Goal: Information Seeking & Learning: Find specific fact

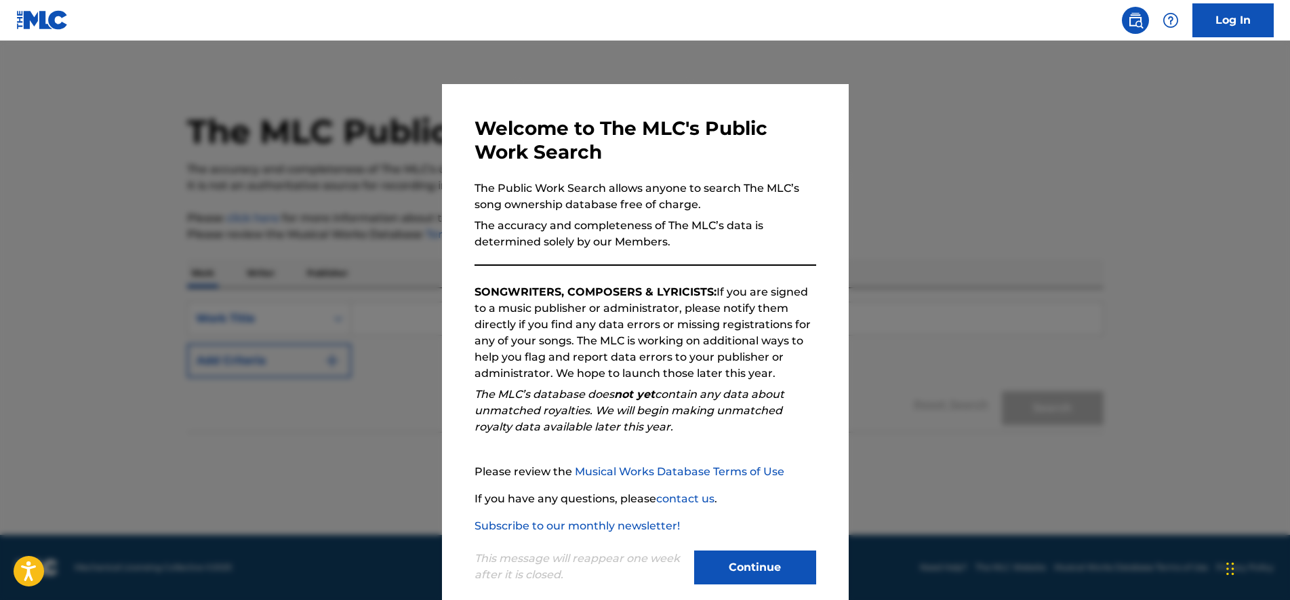
drag, startPoint x: 736, startPoint y: 578, endPoint x: 664, endPoint y: 532, distance: 85.6
click at [736, 576] on button "Continue" at bounding box center [755, 568] width 122 height 34
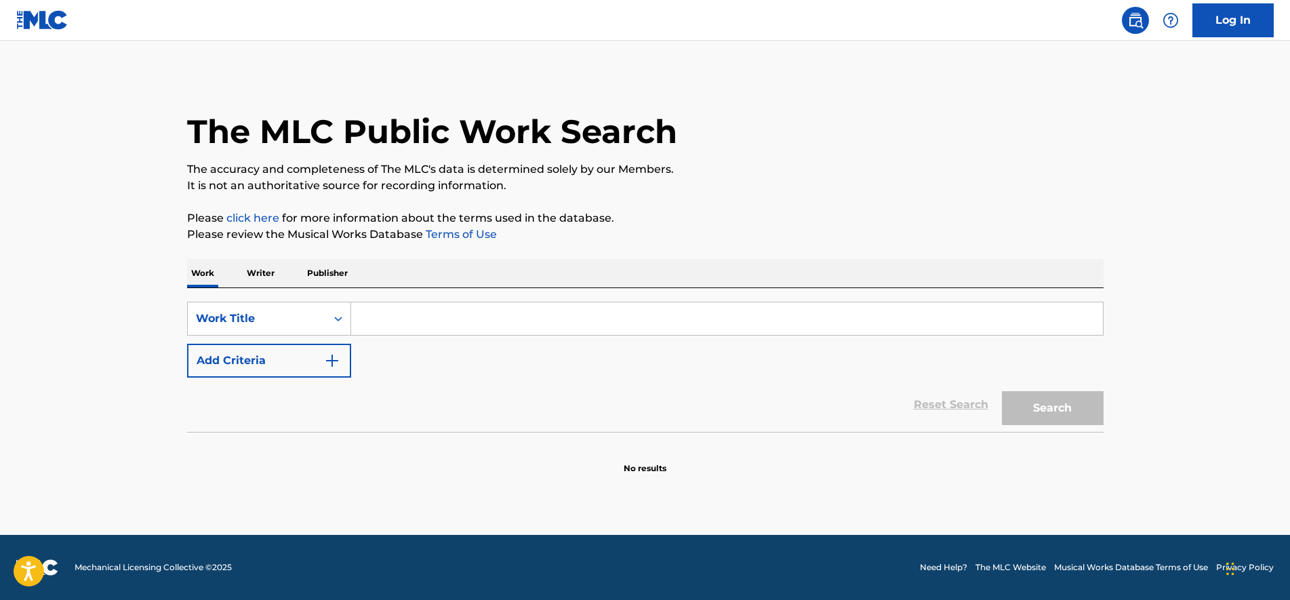
click at [262, 279] on p "Writer" at bounding box center [261, 273] width 36 height 28
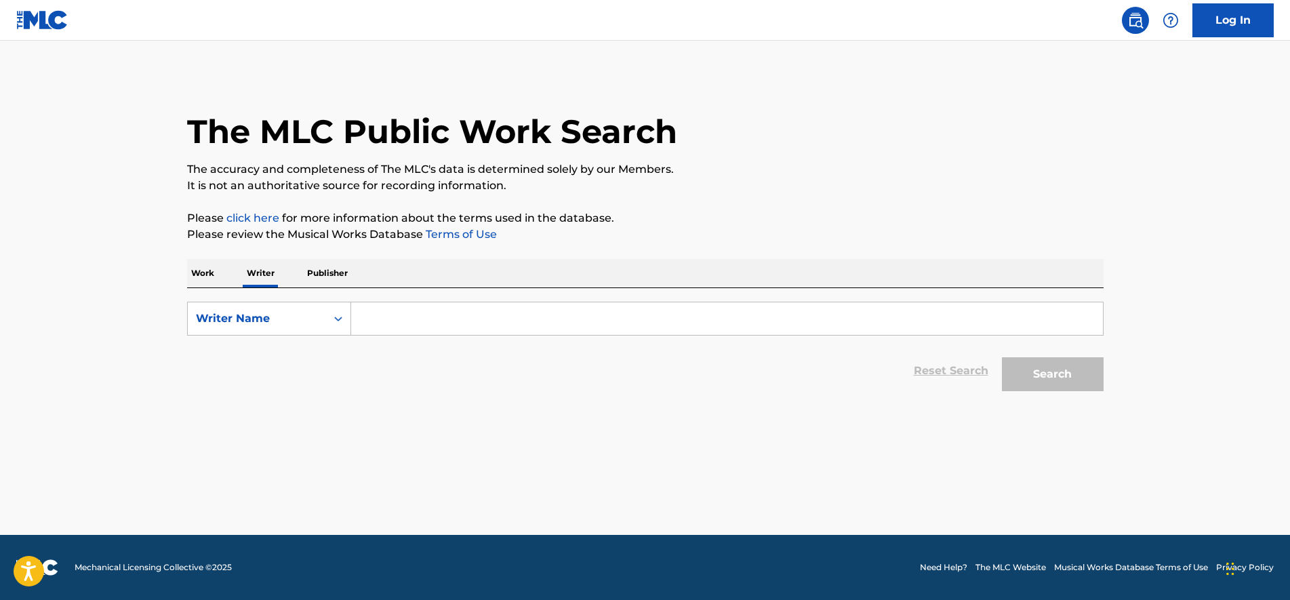
click at [362, 313] on input "Search Form" at bounding box center [727, 318] width 752 height 33
click at [264, 307] on div "Writer Name" at bounding box center [257, 319] width 138 height 26
click at [431, 302] on div "Search Form" at bounding box center [727, 319] width 753 height 34
click at [403, 310] on input "Search Form" at bounding box center [727, 318] width 752 height 33
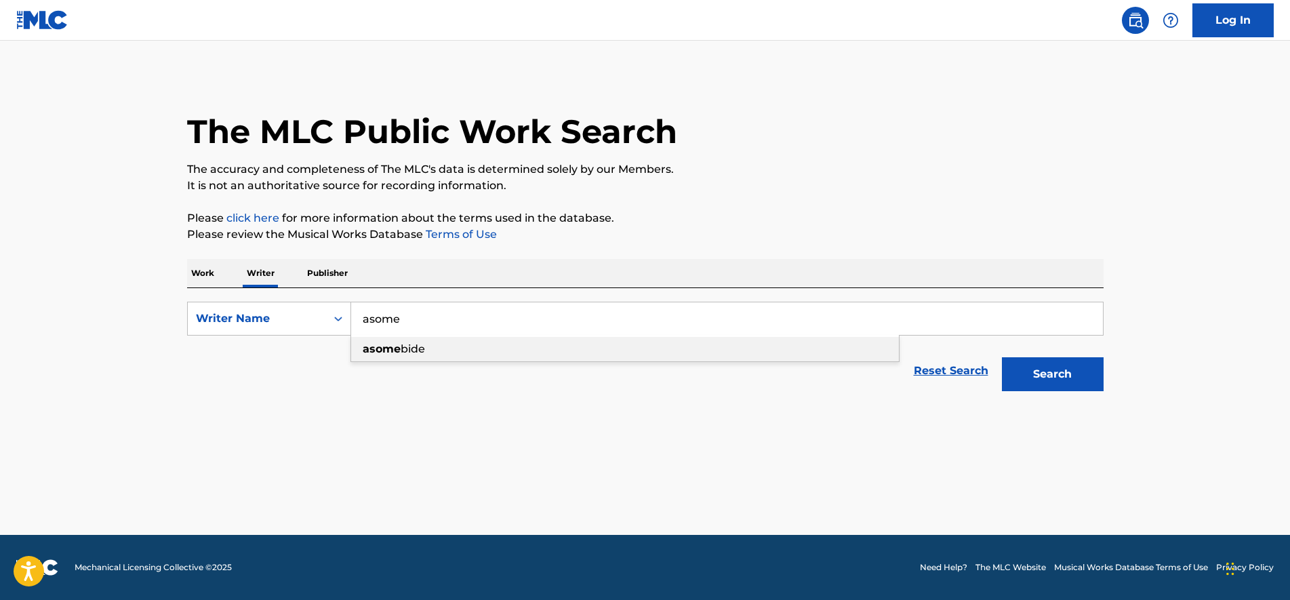
click at [505, 341] on div "asome bide" at bounding box center [625, 349] width 548 height 24
type input "asome bide"
click at [1069, 382] on button "Search" at bounding box center [1053, 374] width 102 height 34
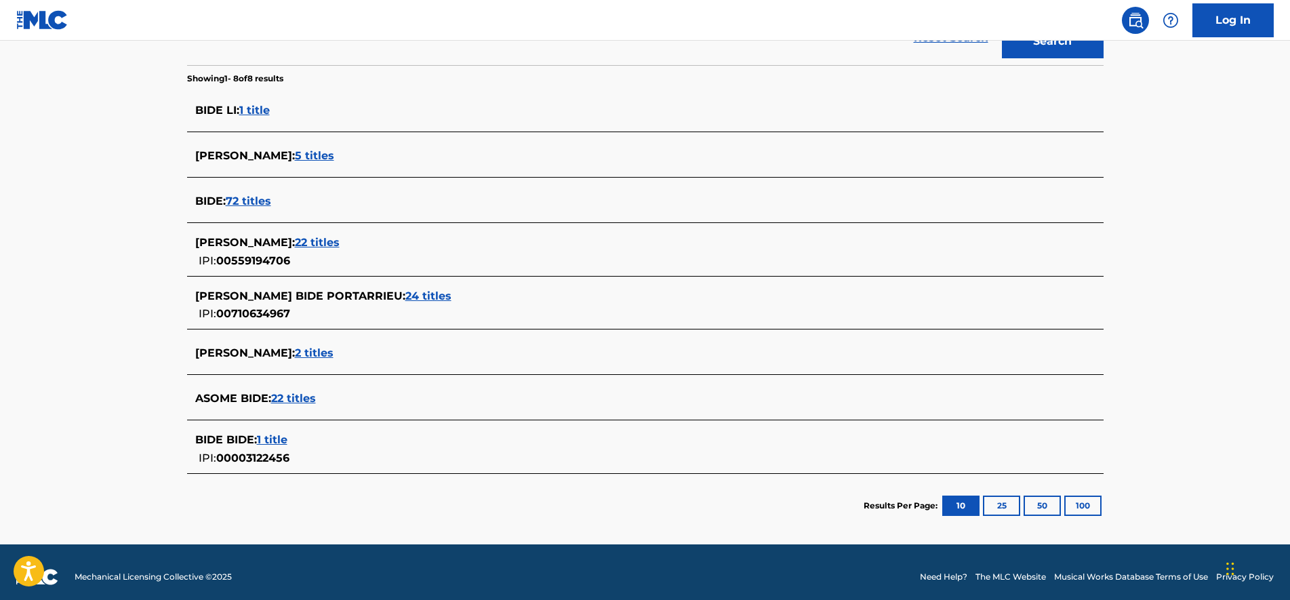
scroll to position [342, 0]
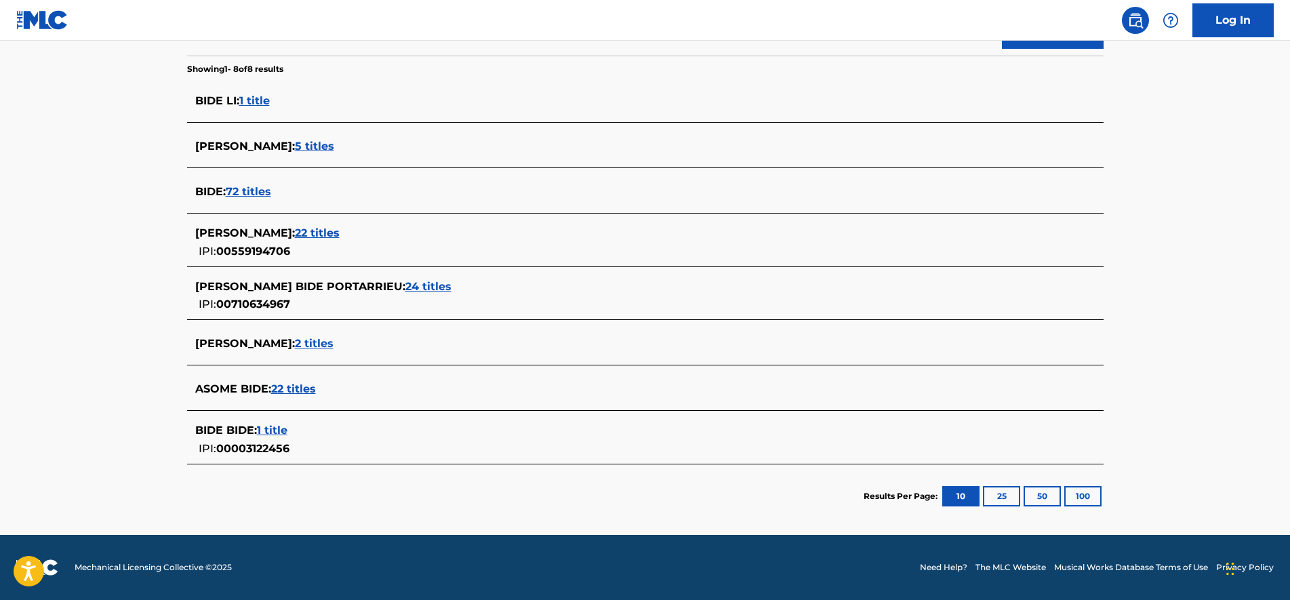
click at [296, 391] on span "22 titles" at bounding box center [293, 388] width 45 height 13
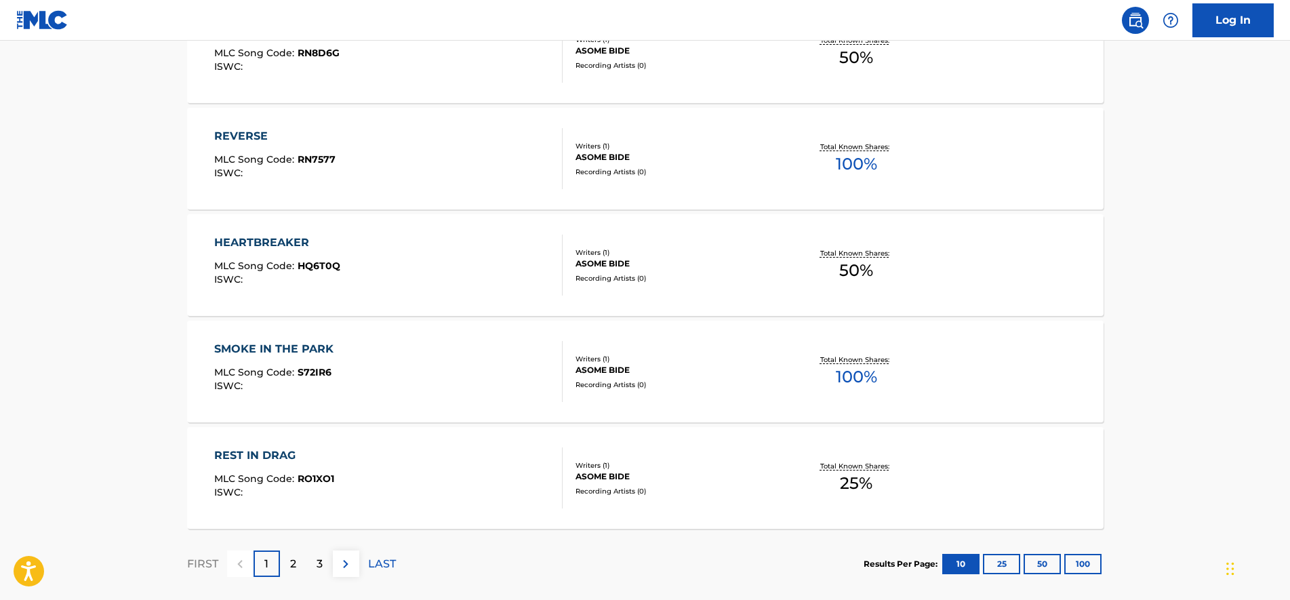
scroll to position [1060, 0]
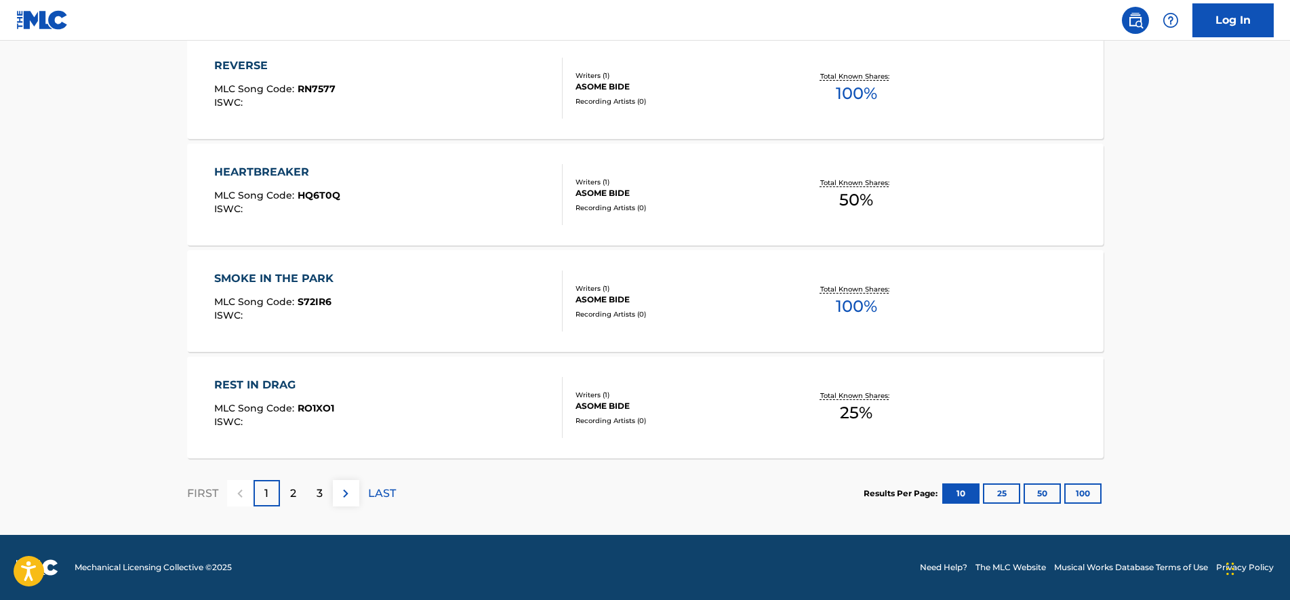
click at [292, 486] on p "2" at bounding box center [293, 494] width 6 height 16
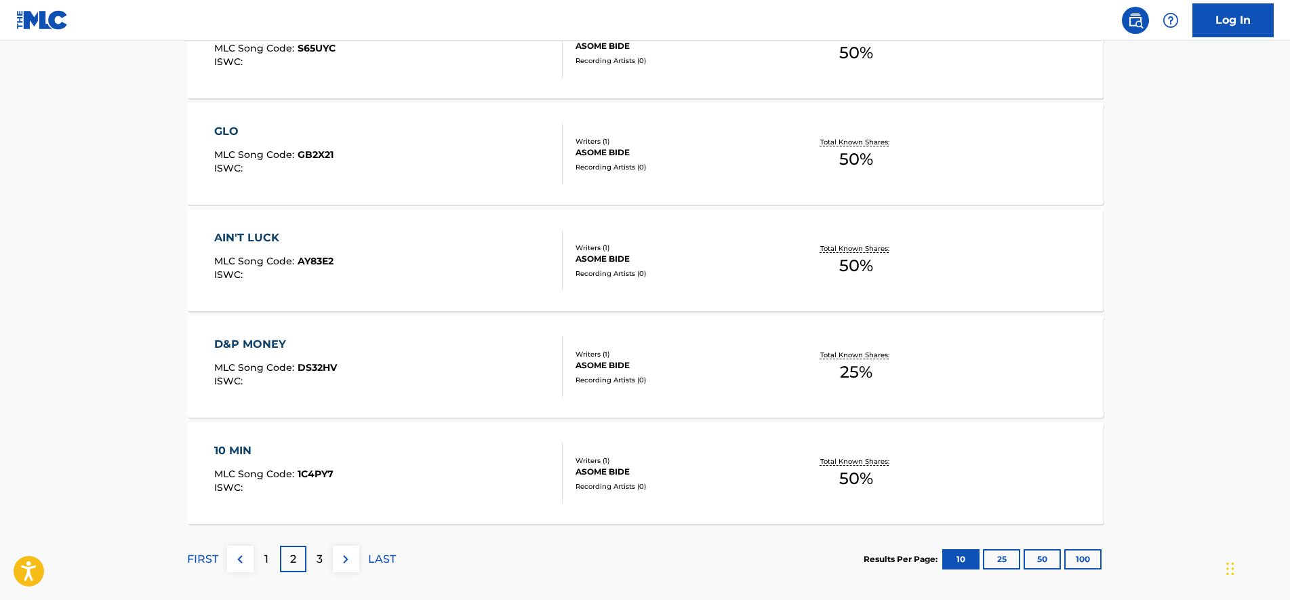
scroll to position [1017, 0]
